Goal: Information Seeking & Learning: Find specific page/section

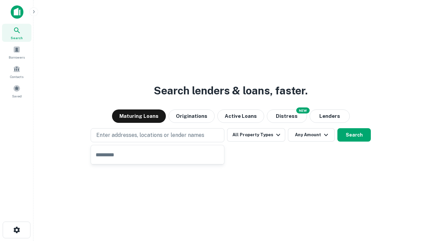
type input "**********"
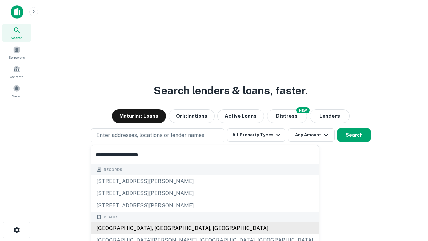
click at [160, 228] on div "Santa Monica, CA, USA" at bounding box center [205, 228] width 228 height 12
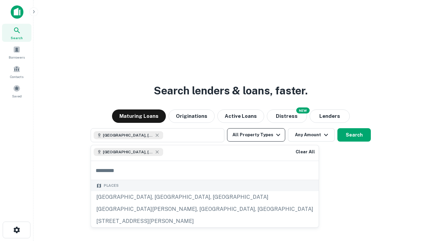
click at [256, 135] on button "All Property Types" at bounding box center [256, 134] width 58 height 13
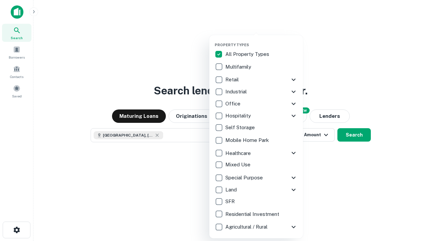
click at [262, 40] on button "button" at bounding box center [262, 40] width 94 height 0
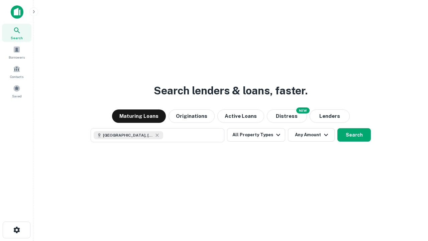
scroll to position [11, 0]
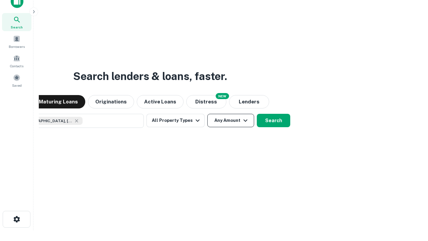
click at [208, 114] on button "Any Amount" at bounding box center [231, 120] width 47 height 13
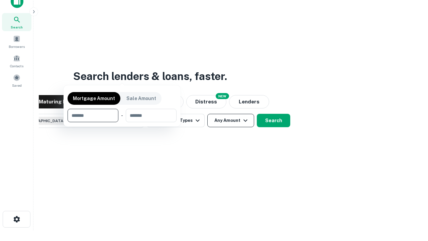
scroll to position [48, 189]
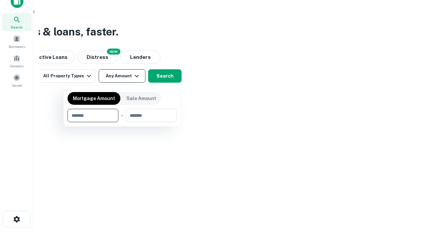
type input "*******"
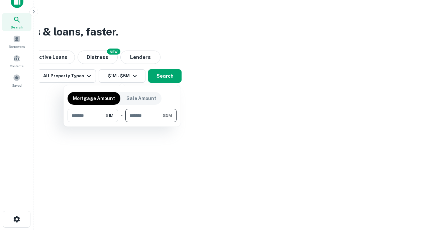
type input "*******"
click at [122, 122] on button "button" at bounding box center [122, 122] width 109 height 0
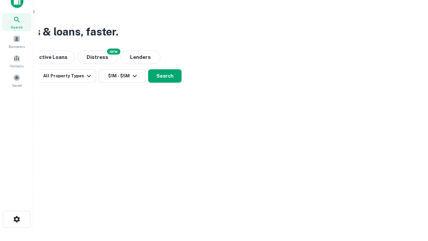
scroll to position [11, 0]
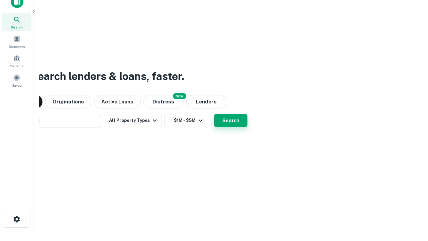
click at [214, 114] on button "Search" at bounding box center [230, 120] width 33 height 13
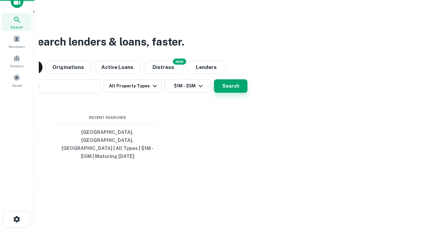
scroll to position [22, 189]
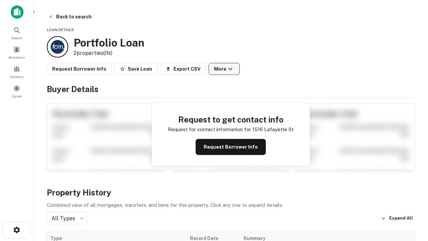
click at [224, 69] on button "More" at bounding box center [224, 69] width 31 height 12
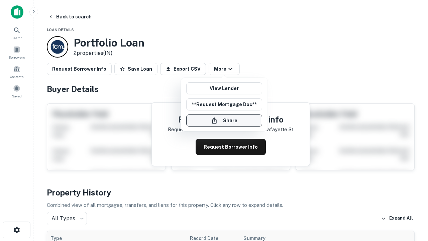
click at [224, 120] on button "Share" at bounding box center [224, 120] width 76 height 12
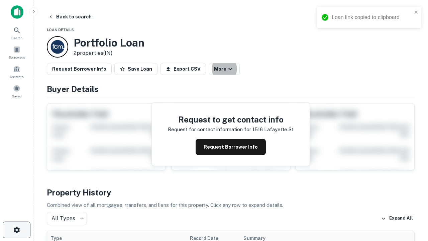
click at [16, 230] on icon "button" at bounding box center [17, 230] width 8 height 8
